Goal: Task Accomplishment & Management: Complete application form

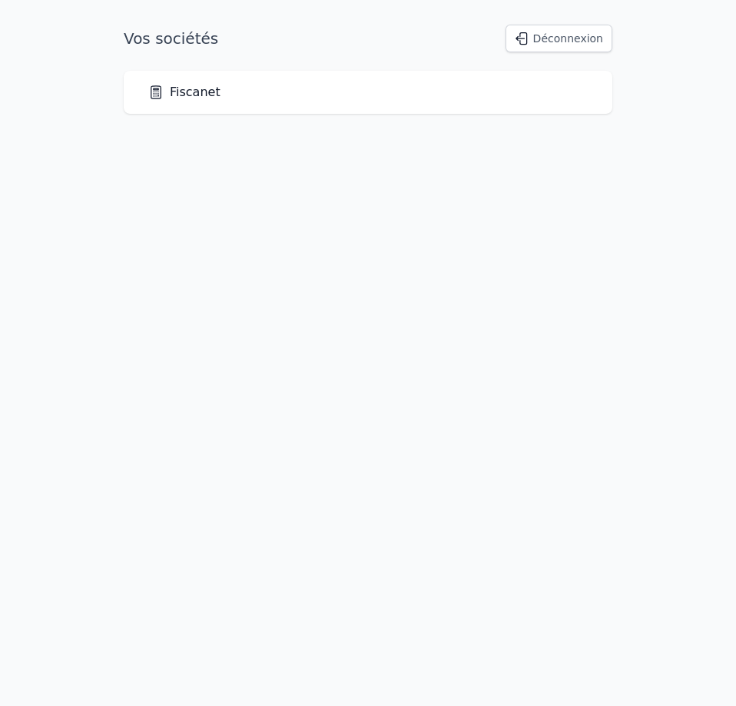
click at [554, 39] on button "Déconnexion" at bounding box center [559, 39] width 107 height 28
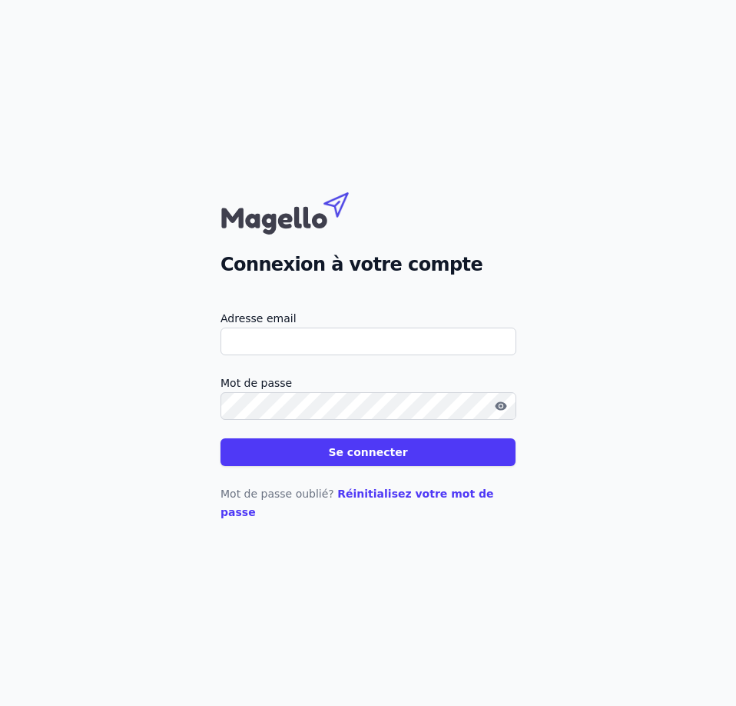
type input "[PERSON_NAME][EMAIL_ADDRESS][DOMAIN_NAME]"
click at [313, 463] on button "Se connecter" at bounding box center [368, 452] width 295 height 28
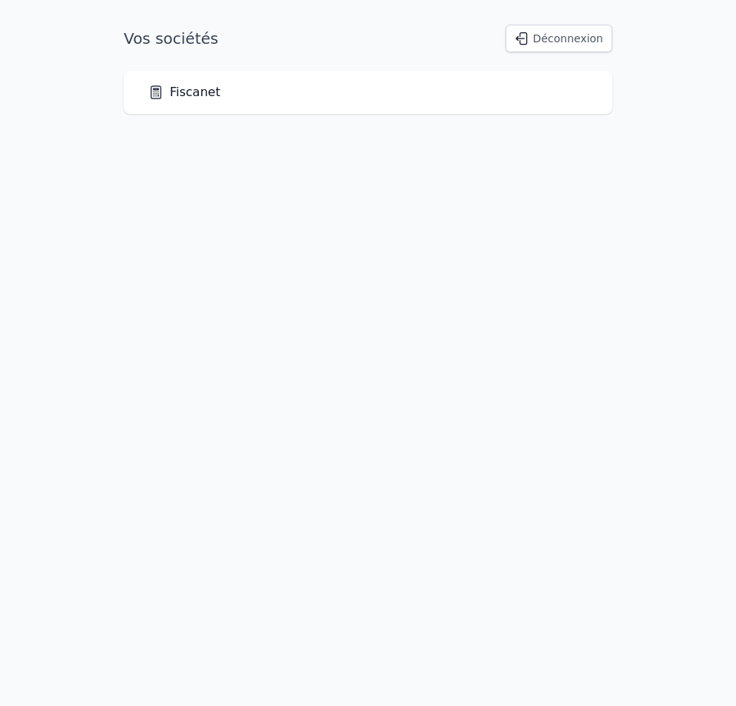
click at [182, 94] on link "Fiscanet" at bounding box center [184, 92] width 72 height 18
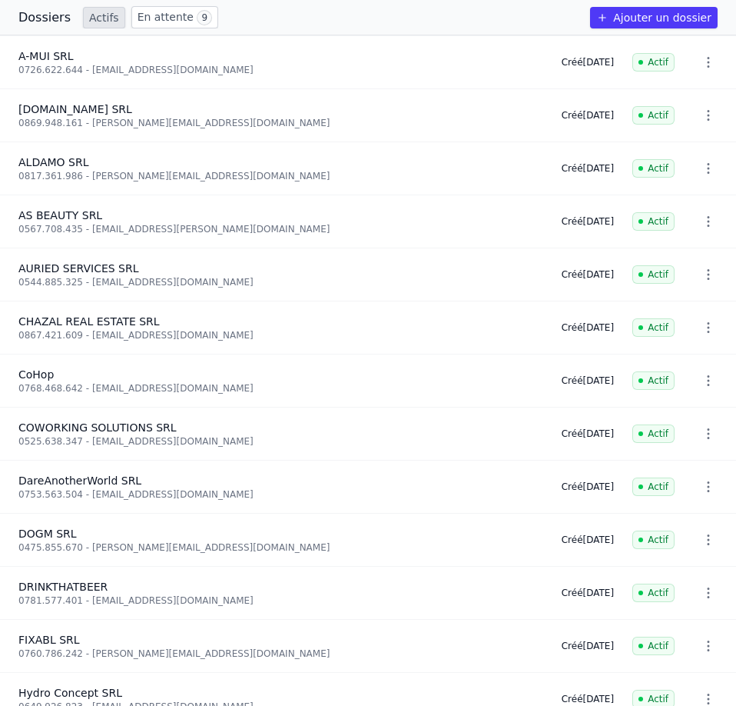
click at [659, 18] on button "Ajouter un dossier" at bounding box center [654, 18] width 128 height 22
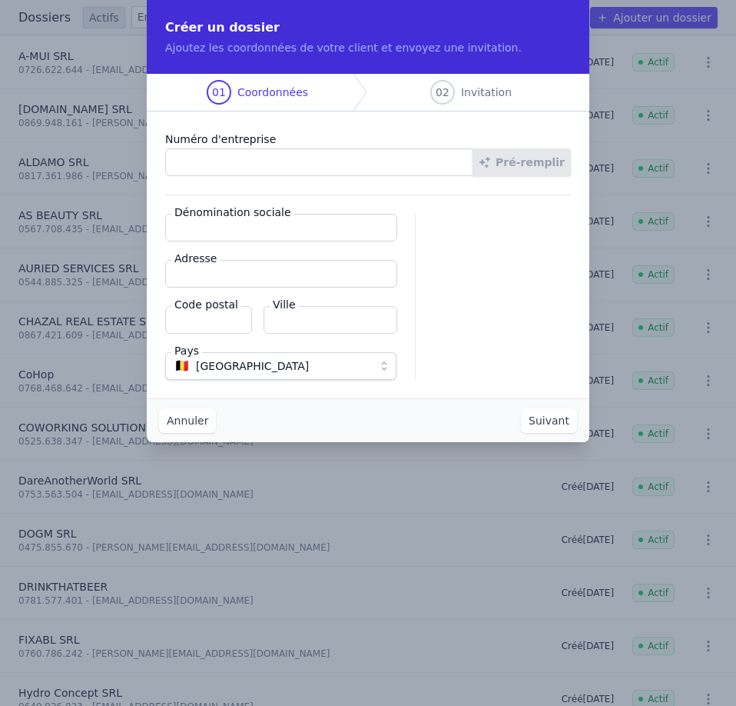
click at [198, 171] on input "Numéro d'entreprise" at bounding box center [319, 162] width 308 height 28
type input "0"
type input "0451.861.632"
click at [550, 169] on button "Pré-remplir" at bounding box center [522, 162] width 98 height 28
type input "NICE CHOCOLATES BV"
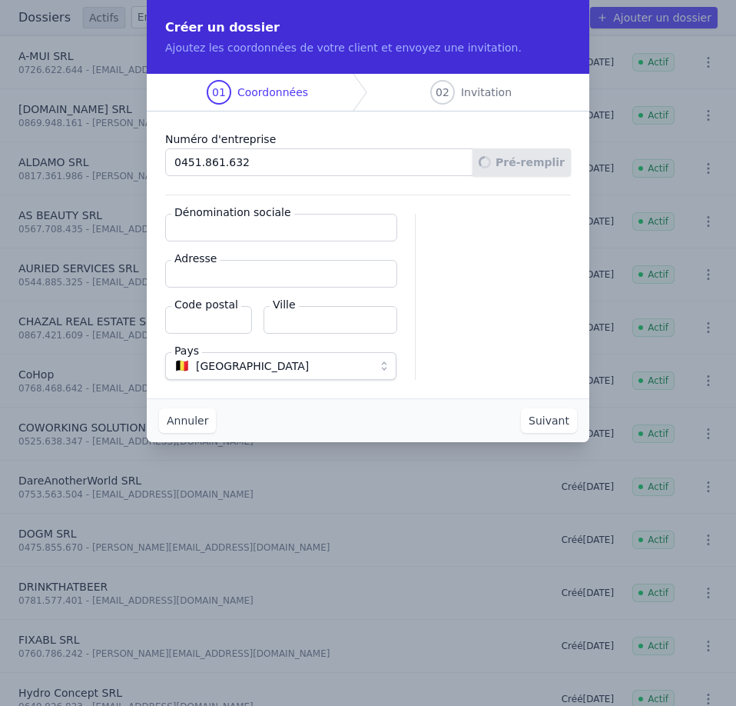
type input "[STREET_ADDRESS]"
type input "1000"
type input "[GEOGRAPHIC_DATA]"
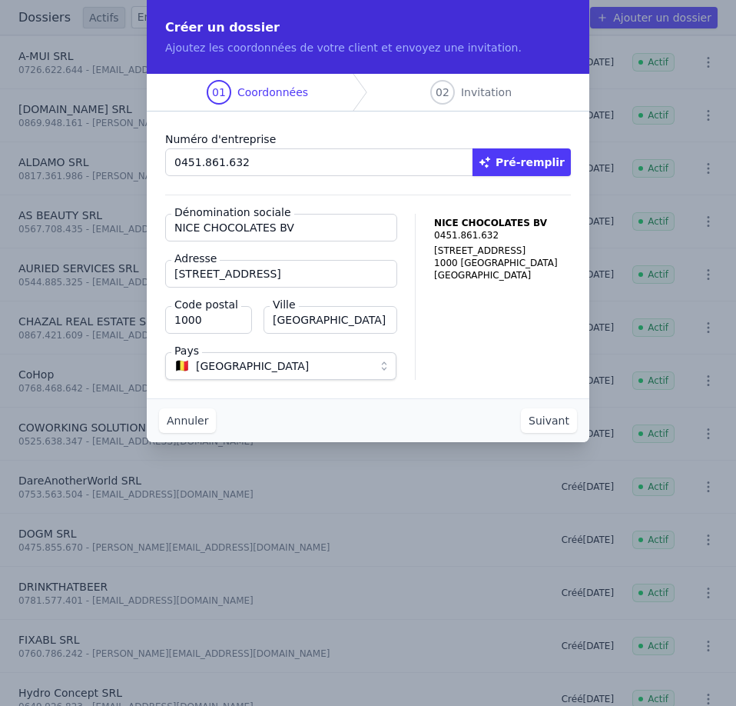
drag, startPoint x: 270, startPoint y: 270, endPoint x: 231, endPoint y: 274, distance: 39.4
click at [231, 274] on input "[STREET_ADDRESS]" at bounding box center [281, 274] width 232 height 28
click at [560, 418] on button "Suivant" at bounding box center [549, 420] width 56 height 25
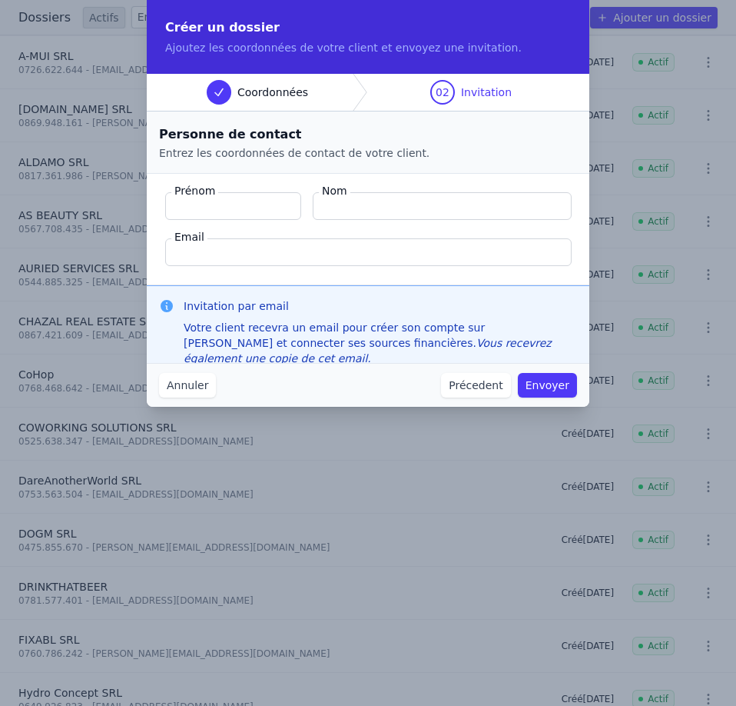
click at [194, 201] on input "Prénom" at bounding box center [233, 206] width 136 height 28
type input "[PERSON_NAME]"
type input "[EMAIL_ADDRESS][DOMAIN_NAME]"
click at [563, 386] on button "Envoyer" at bounding box center [547, 385] width 59 height 25
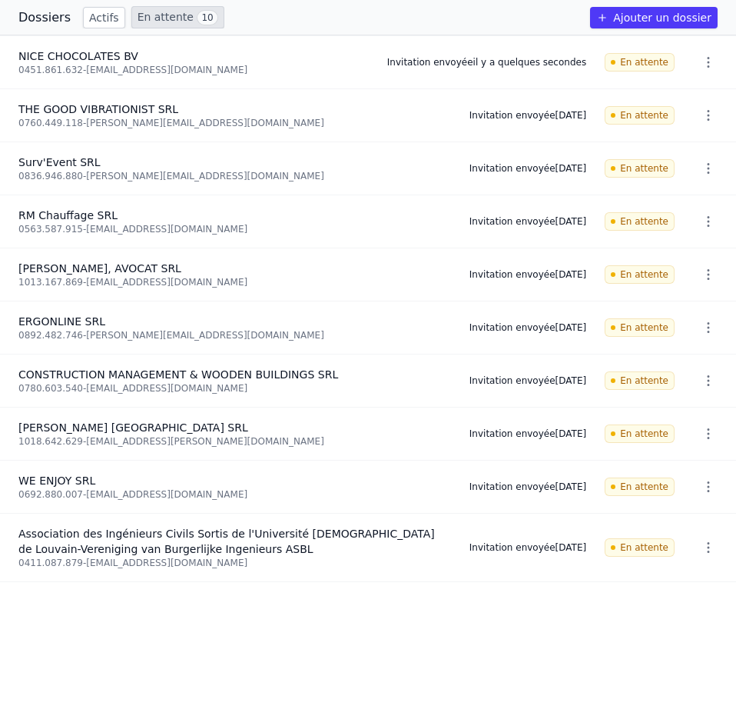
click at [696, 195] on li "NICE CHOCOLATES BV 0451.861.632 - [EMAIL_ADDRESS][DOMAIN_NAME] Invitation envoy…" at bounding box center [368, 221] width 736 height 53
click at [95, 16] on link "Actifs" at bounding box center [104, 18] width 42 height 22
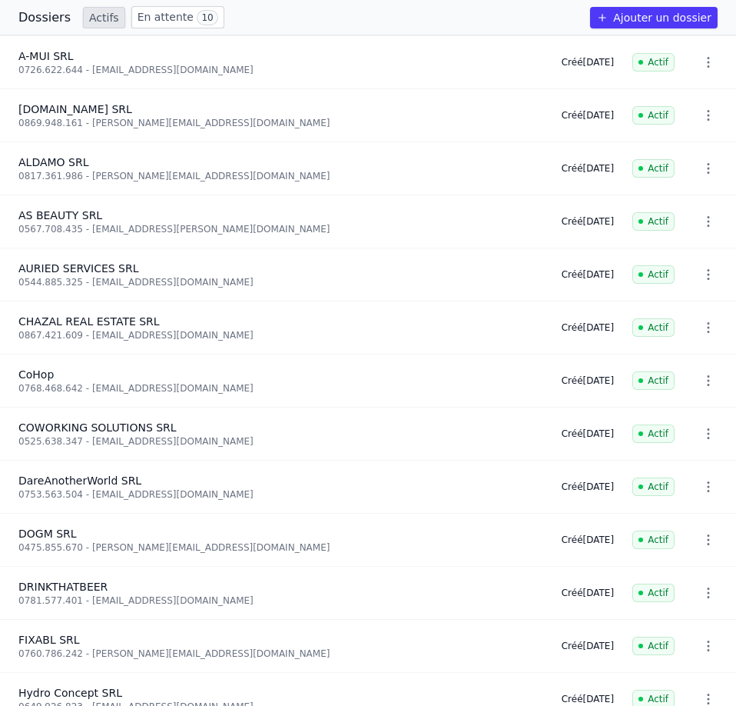
click at [701, 65] on icon "button" at bounding box center [708, 62] width 15 height 15
click at [430, 63] on div at bounding box center [368, 353] width 736 height 706
